Goal: Find specific page/section: Find specific page/section

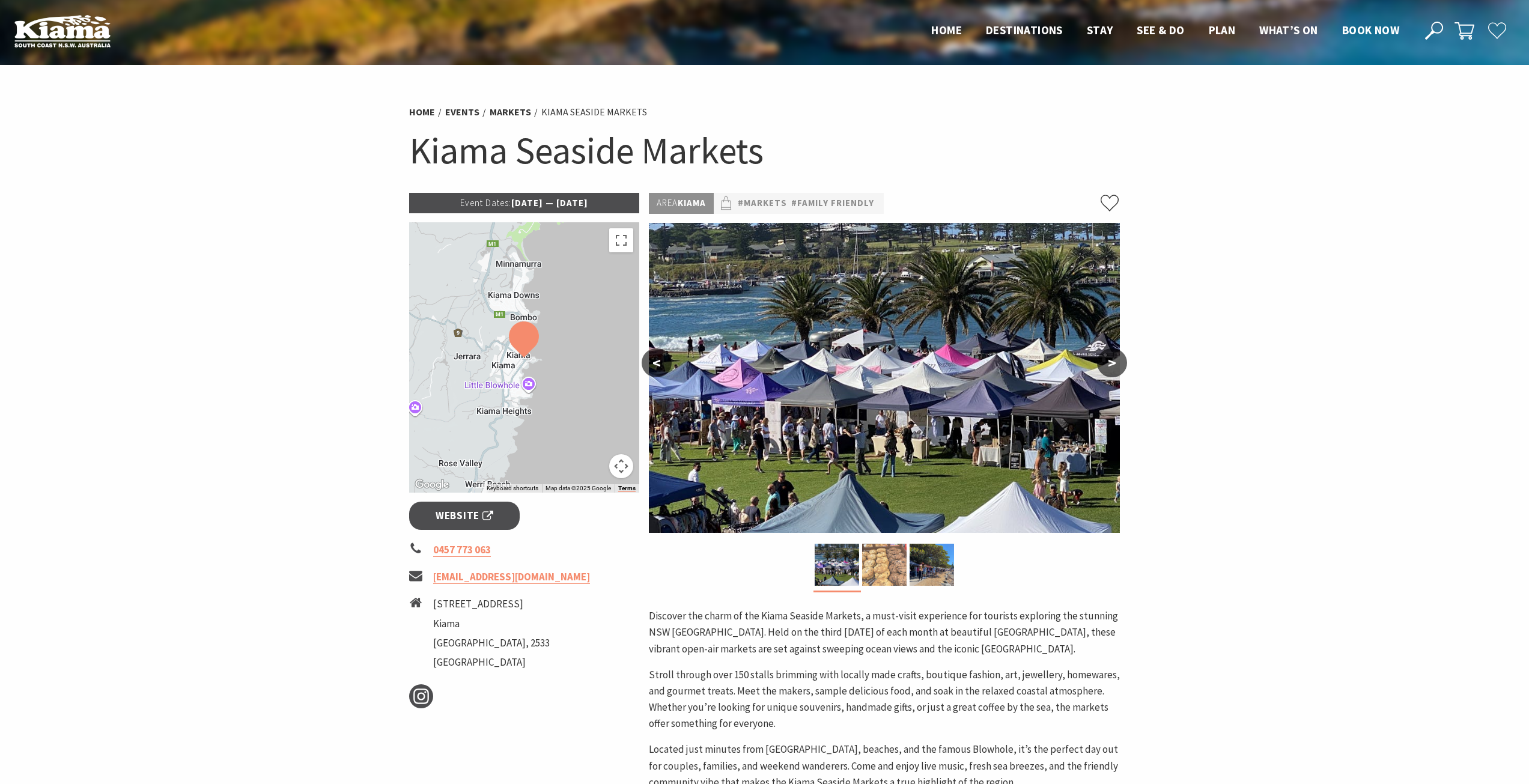
click at [897, 575] on img at bounding box center [884, 565] width 45 height 42
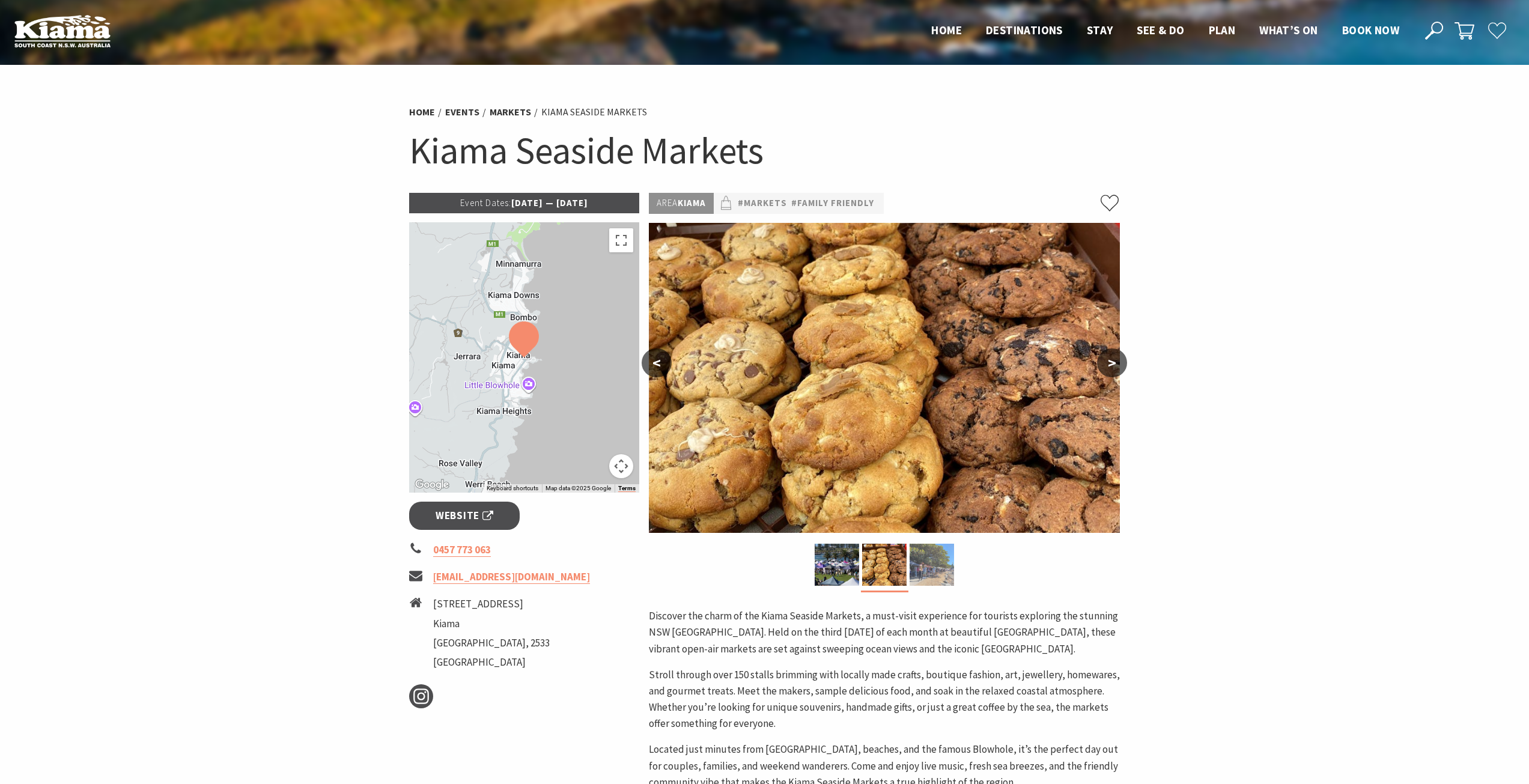
click at [932, 572] on img at bounding box center [932, 565] width 45 height 42
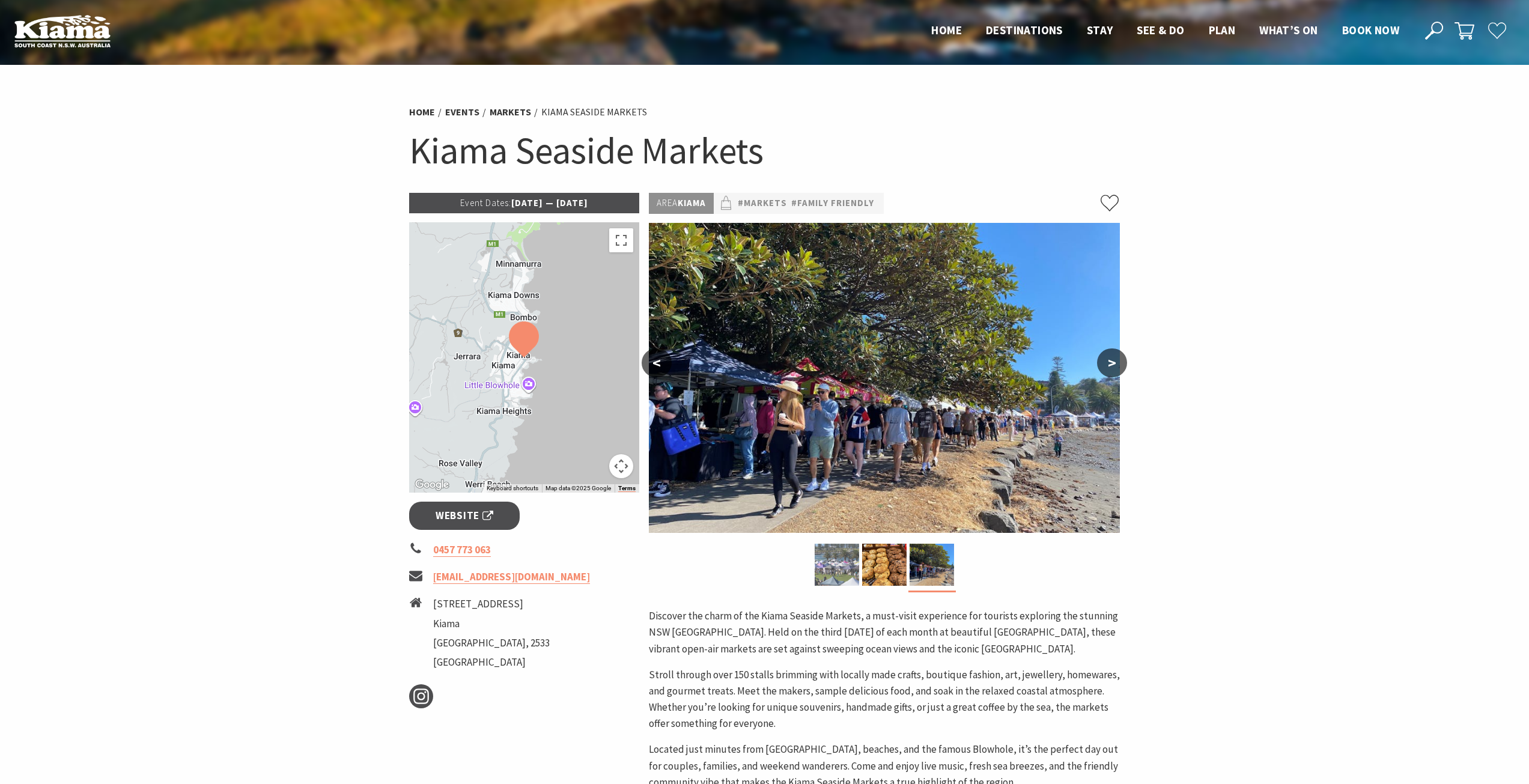
click at [834, 576] on img at bounding box center [837, 565] width 45 height 42
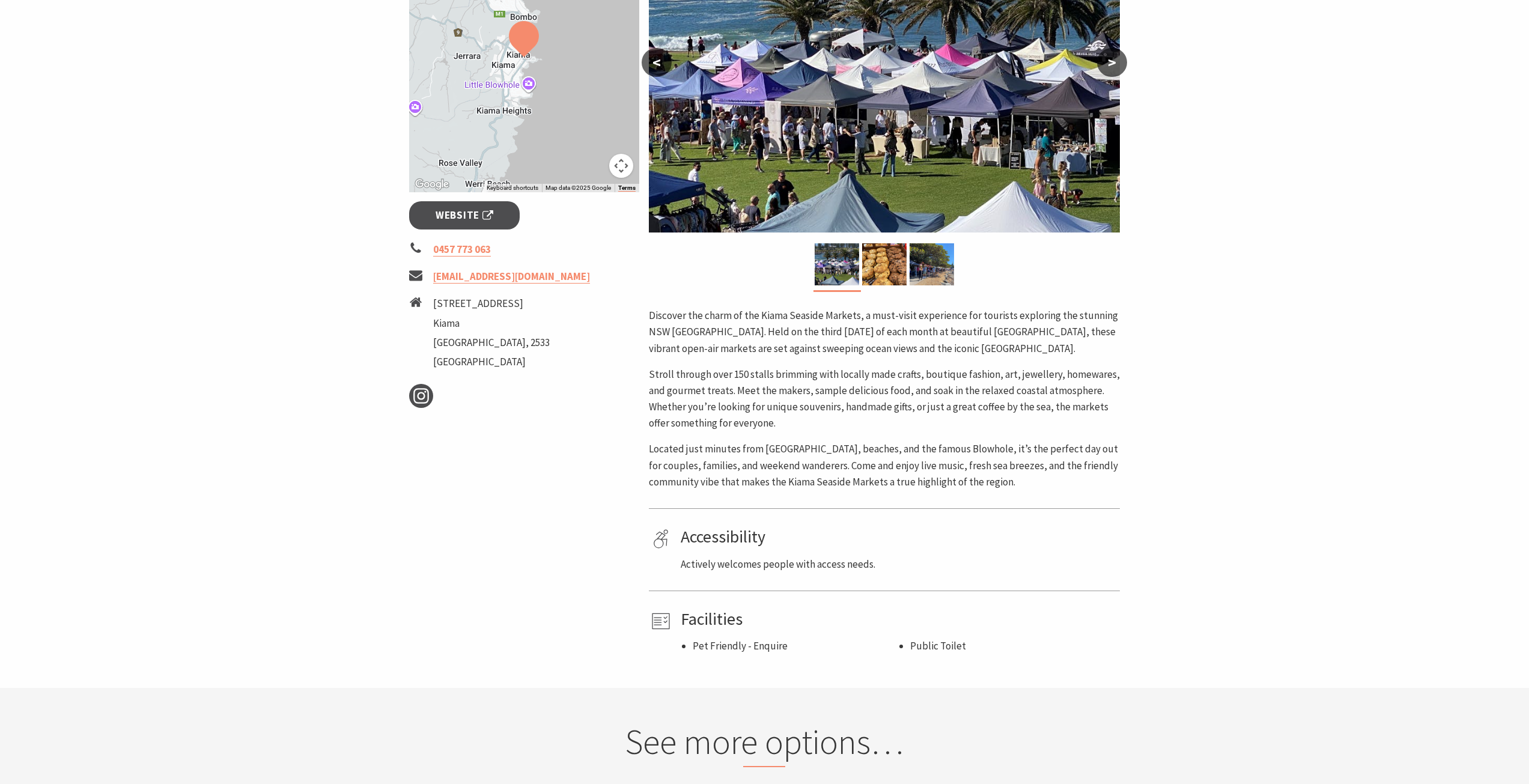
scroll to position [120, 0]
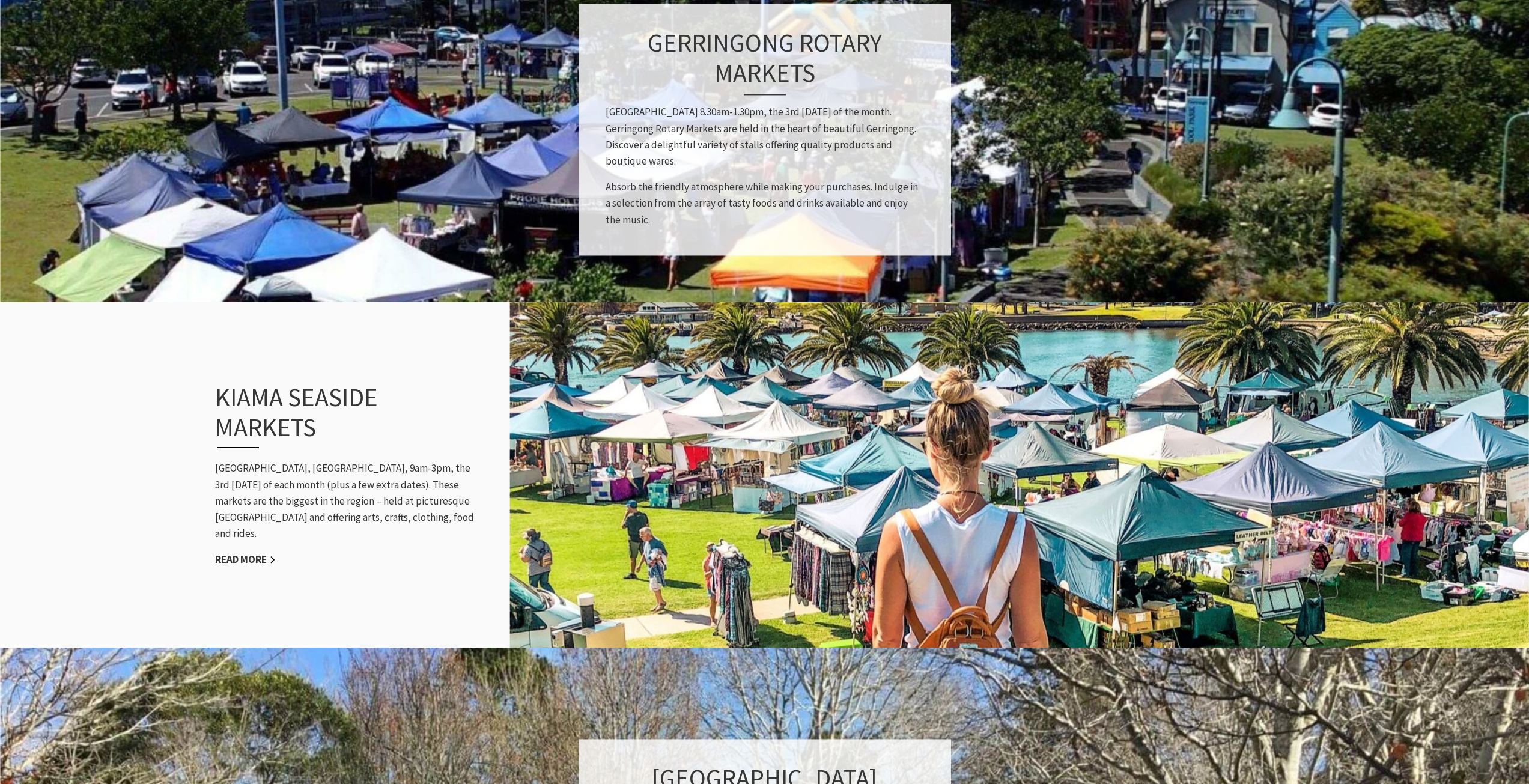
scroll to position [1261, 0]
